Goal: Transaction & Acquisition: Purchase product/service

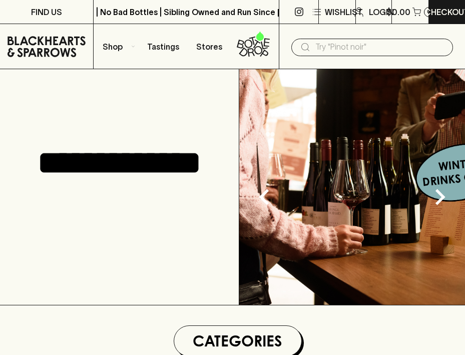
click at [351, 50] on input "text" at bounding box center [381, 47] width 130 height 16
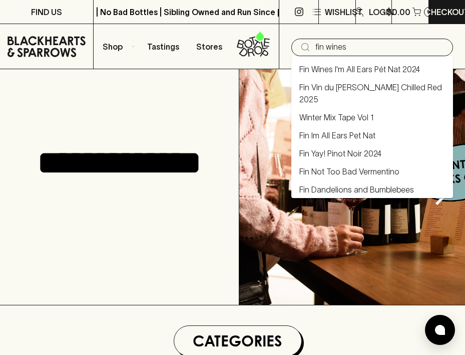
type input "fin wines"
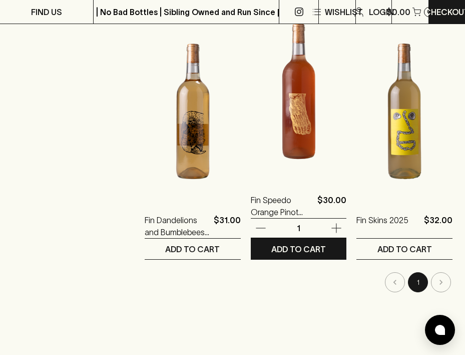
scroll to position [451, 0]
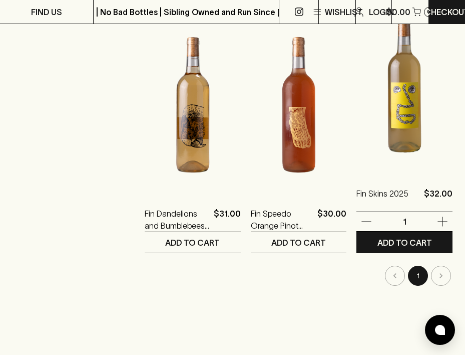
click at [410, 143] on img at bounding box center [405, 84] width 96 height 175
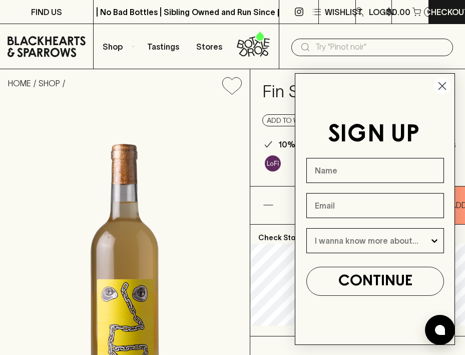
click at [444, 86] on icon "Close dialog" at bounding box center [443, 86] width 18 height 18
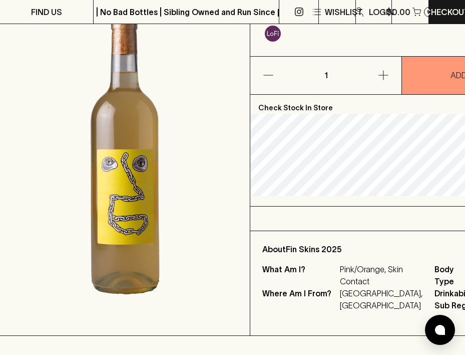
scroll to position [100, 0]
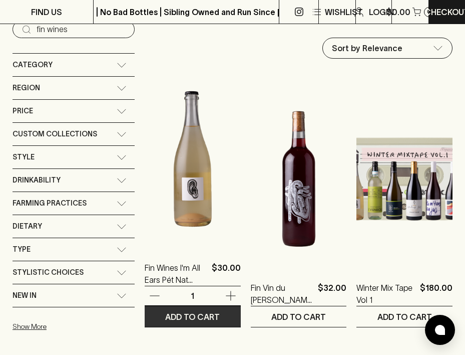
scroll to position [200, 0]
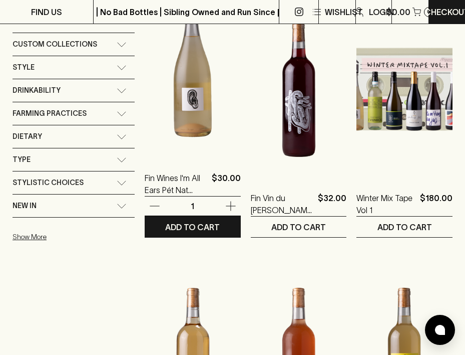
click at [213, 135] on img at bounding box center [193, 68] width 96 height 175
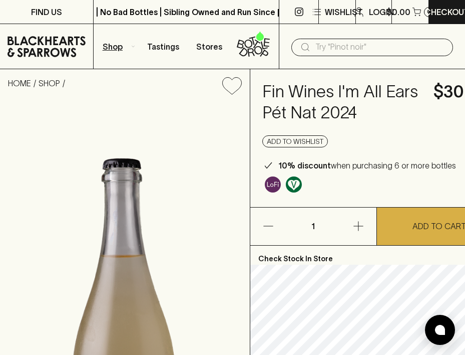
click at [130, 47] on button "Shop" at bounding box center [117, 46] width 47 height 45
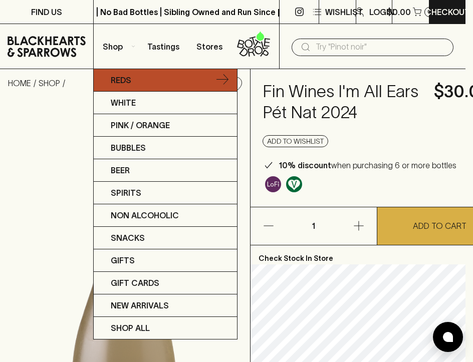
click at [229, 80] on link "Reds" at bounding box center [165, 80] width 143 height 23
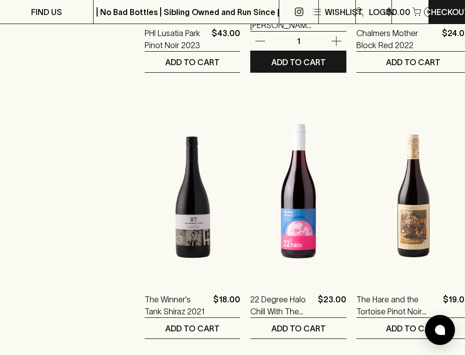
scroll to position [952, 0]
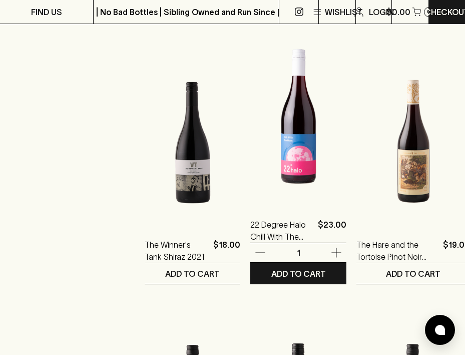
click at [297, 182] on img at bounding box center [298, 115] width 96 height 175
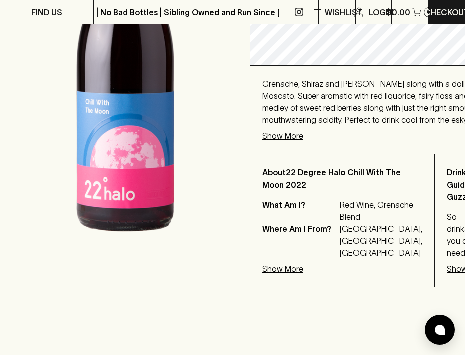
scroll to position [250, 0]
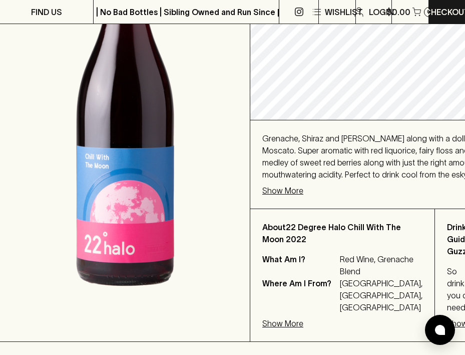
click at [287, 196] on p "Show More" at bounding box center [282, 190] width 41 height 12
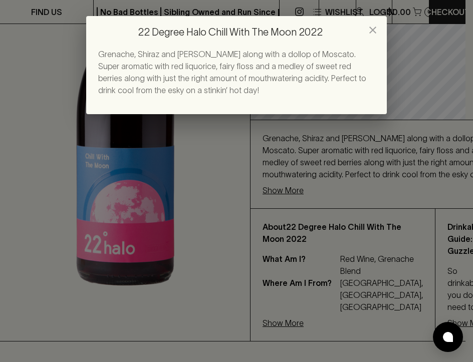
click at [370, 32] on icon "close" at bounding box center [373, 30] width 12 height 12
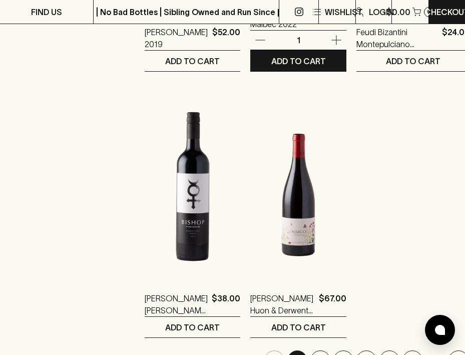
scroll to position [1803, 0]
